Goal: Task Accomplishment & Management: Complete application form

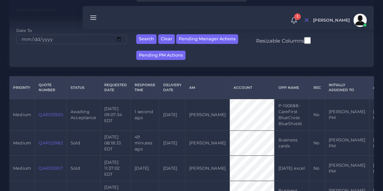
scroll to position [124, 0]
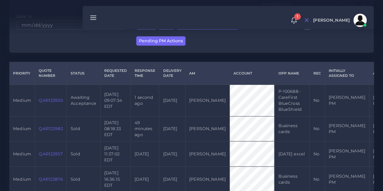
click at [50, 99] on link "QAR123930" at bounding box center [51, 100] width 24 height 5
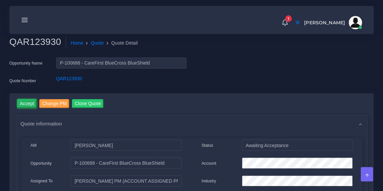
click at [25, 102] on input "Accept" at bounding box center [27, 103] width 20 height 9
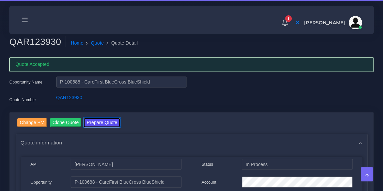
click at [101, 120] on button "Prepare Quote" at bounding box center [102, 122] width 36 height 9
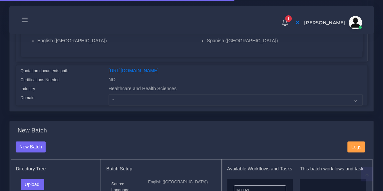
scroll to position [142, 0]
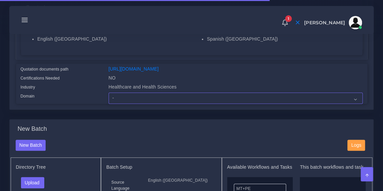
click at [132, 101] on select "- Advertising and Media Agriculture, Forestry and Fishing Architecture, Buildin…" at bounding box center [235, 98] width 254 height 11
select select "Healthcare and Health Sciences"
click at [108, 97] on select "- Advertising and Media Agriculture, Forestry and Fishing Architecture, Buildin…" at bounding box center [235, 98] width 254 height 11
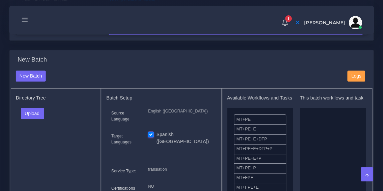
scroll to position [215, 0]
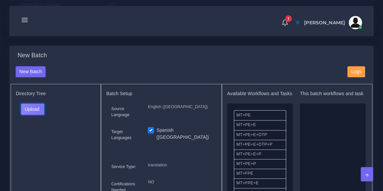
click at [40, 111] on button "Upload" at bounding box center [33, 108] width 24 height 11
click at [34, 136] on label "Files" at bounding box center [44, 134] width 46 height 8
drag, startPoint x: 267, startPoint y: 180, endPoint x: 321, endPoint y: 155, distance: 60.1
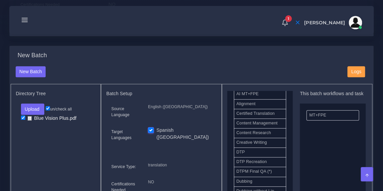
scroll to position [189, 0]
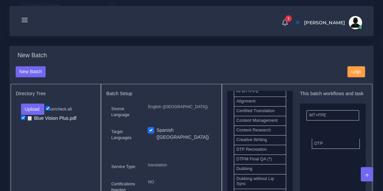
drag, startPoint x: 264, startPoint y: 156, endPoint x: 342, endPoint y: 147, distance: 78.3
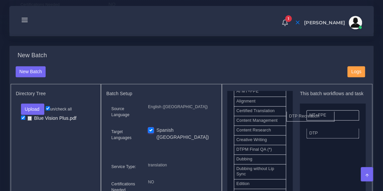
drag, startPoint x: 277, startPoint y: 155, endPoint x: 338, endPoint y: 115, distance: 73.4
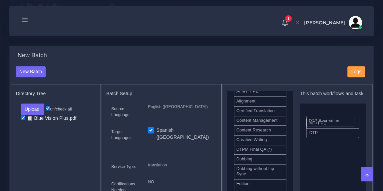
drag, startPoint x: 320, startPoint y: 131, endPoint x: 318, endPoint y: 118, distance: 13.8
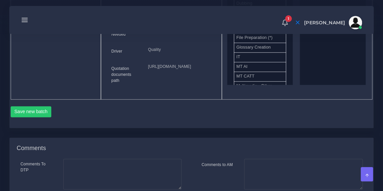
scroll to position [377, 0]
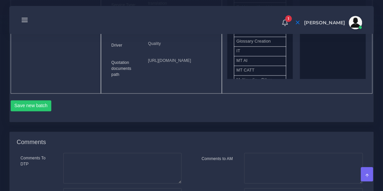
click at [25, 116] on div "Save new batch" at bounding box center [192, 104] width 362 height 23
click at [25, 111] on button "Save new batch" at bounding box center [31, 105] width 41 height 11
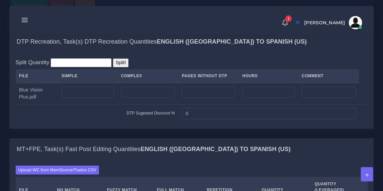
scroll to position [496, 0]
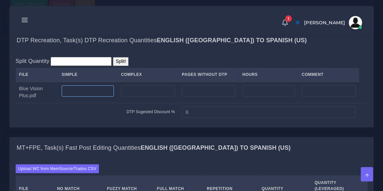
click at [84, 96] on input "number" at bounding box center [88, 90] width 53 height 11
type input "7"
click at [82, 121] on td "DTP Sugested Discount %" at bounding box center [97, 112] width 163 height 18
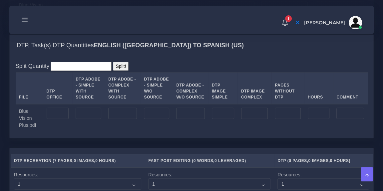
scroll to position [694, 0]
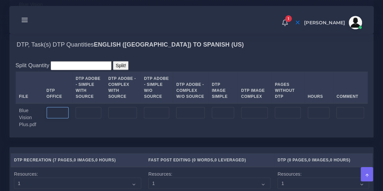
click at [58, 118] on input "number" at bounding box center [58, 112] width 22 height 11
type input "7"
click at [71, 132] on td "7" at bounding box center [57, 117] width 29 height 28
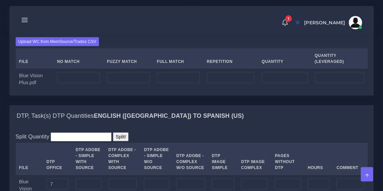
scroll to position [625, 0]
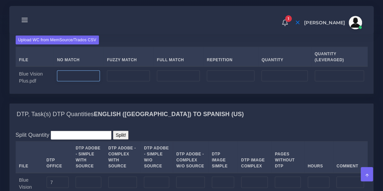
click at [86, 82] on input "number" at bounding box center [78, 75] width 43 height 11
type input "1839"
click at [121, 82] on input "number" at bounding box center [128, 75] width 43 height 11
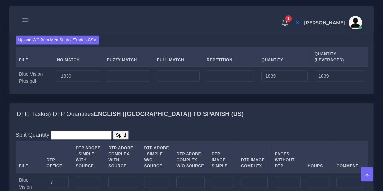
type input "0"
type input "613"
type input "2452"
type input "2145"
click at [173, 82] on input "number" at bounding box center [178, 75] width 43 height 11
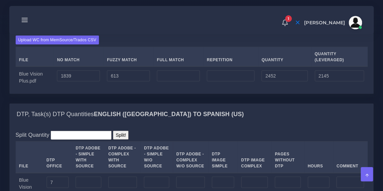
type input "0"
type input "1265"
type input "3717"
type input "2461"
click at [229, 82] on input "number" at bounding box center [231, 75] width 48 height 11
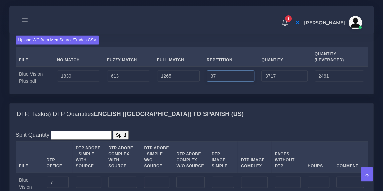
type input "37"
type input "3754"
type input "2471"
click at [248, 30] on div "MT+FPE, Task(s) Fast Post Editing Quantities English (US) TO Spanish (US)" at bounding box center [191, 18] width 363 height 21
click at [195, 67] on div "Upload WC from MemSource/Trados CSV File No Match Fuzzy Match Full Match Repeti…" at bounding box center [192, 61] width 352 height 52
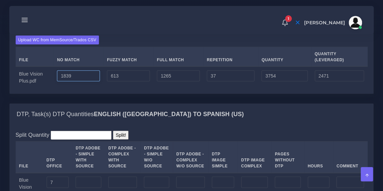
click at [87, 82] on input "1839" at bounding box center [78, 75] width 43 height 11
type input "1843"
type input "3758"
type input "2475"
click at [155, 63] on div "Upload WC from MemSource/Trados CSV File No Match Fuzzy Match Full Match Repeti…" at bounding box center [191, 61] width 363 height 64
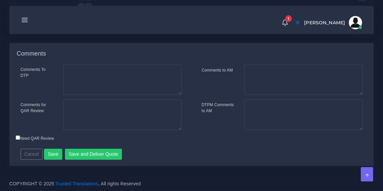
scroll to position [1048, 0]
click at [96, 151] on button "Save and Deliver Quote" at bounding box center [93, 154] width 57 height 11
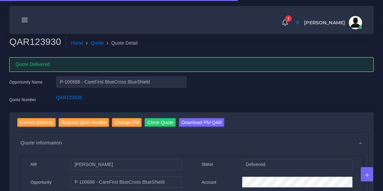
click at [26, 18] on line at bounding box center [25, 18] width 6 height 0
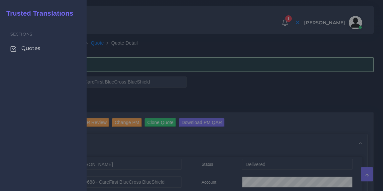
click at [26, 49] on span "Quotes" at bounding box center [30, 48] width 19 height 7
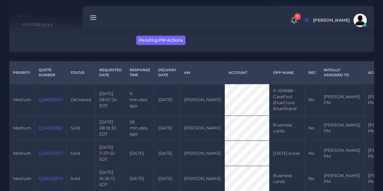
scroll to position [126, 0]
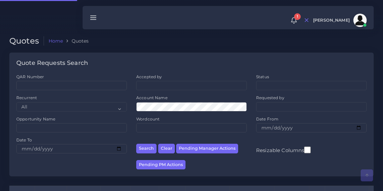
scroll to position [126, 0]
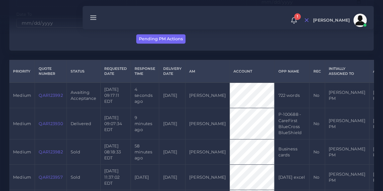
click at [51, 93] on link "QAR123992" at bounding box center [51, 95] width 24 height 5
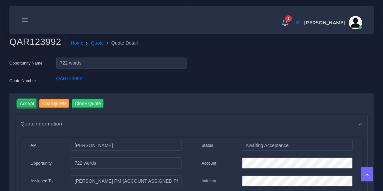
click at [28, 105] on input "Accept" at bounding box center [27, 103] width 20 height 9
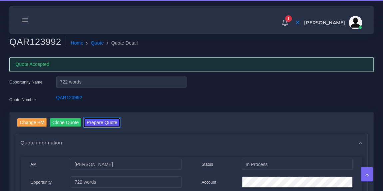
click at [97, 120] on button "Prepare Quote" at bounding box center [102, 122] width 36 height 9
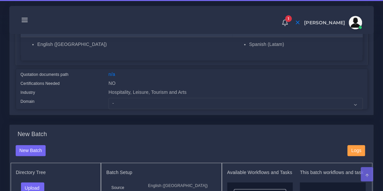
scroll to position [137, 0]
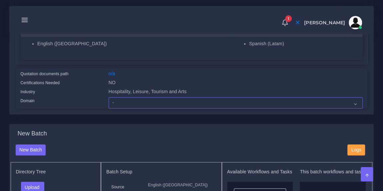
click at [133, 103] on select "- Advertising and Media Agriculture, Forestry and Fishing Architecture, Buildin…" at bounding box center [235, 102] width 254 height 11
select select "Hospitality, Leisure, Tourism and Arts"
click at [108, 97] on select "- Advertising and Media Agriculture, Forestry and Fishing Architecture, Buildin…" at bounding box center [235, 102] width 254 height 11
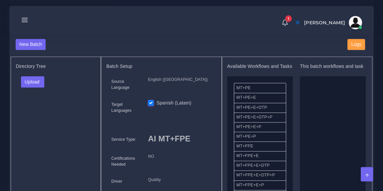
scroll to position [249, 0]
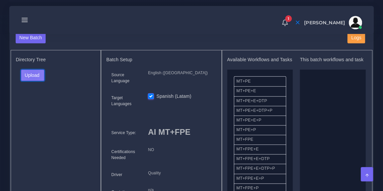
click at [32, 74] on button "Upload" at bounding box center [33, 75] width 24 height 11
click at [34, 98] on label "Files" at bounding box center [44, 100] width 46 height 8
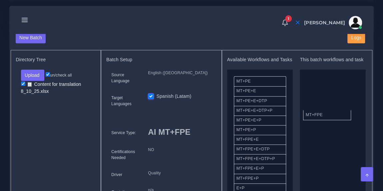
drag, startPoint x: 261, startPoint y: 143, endPoint x: 337, endPoint y: 108, distance: 84.0
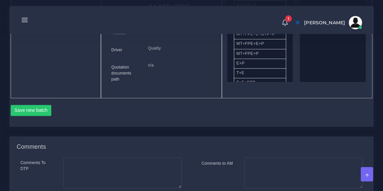
scroll to position [395, 0]
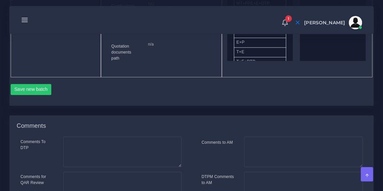
click at [34, 81] on div "Save new batch" at bounding box center [192, 88] width 362 height 23
click at [35, 86] on button "Save new batch" at bounding box center [31, 89] width 41 height 11
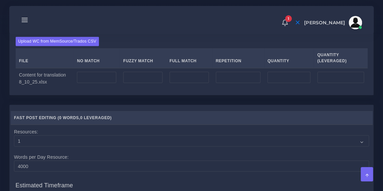
scroll to position [519, 0]
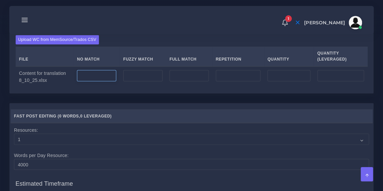
click at [96, 72] on input "number" at bounding box center [96, 75] width 39 height 11
type input "722"
click at [143, 28] on div "1 Notifications 1 New Driver Update: Extra Quality renamed to Quality Changed" at bounding box center [191, 19] width 355 height 23
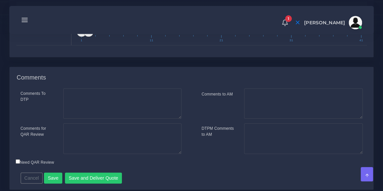
scroll to position [737, 0]
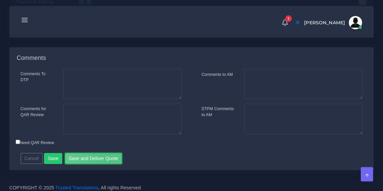
click at [102, 156] on button "Save and Deliver Quote" at bounding box center [93, 158] width 57 height 11
